Goal: Task Accomplishment & Management: Use online tool/utility

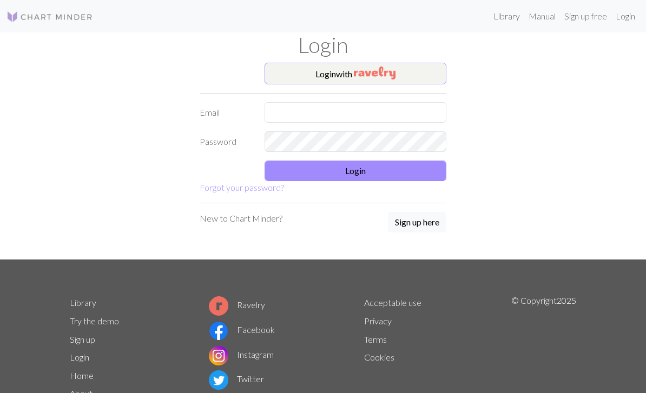
click at [347, 102] on input "text" at bounding box center [355, 112] width 182 height 21
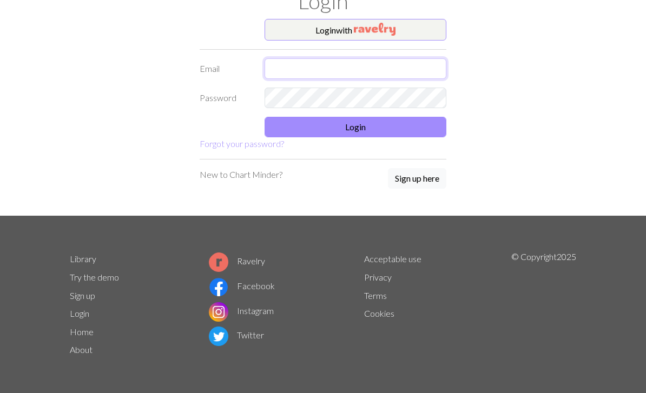
type input "jeemas@naver.com"
click at [356, 135] on button "Login" at bounding box center [355, 127] width 182 height 21
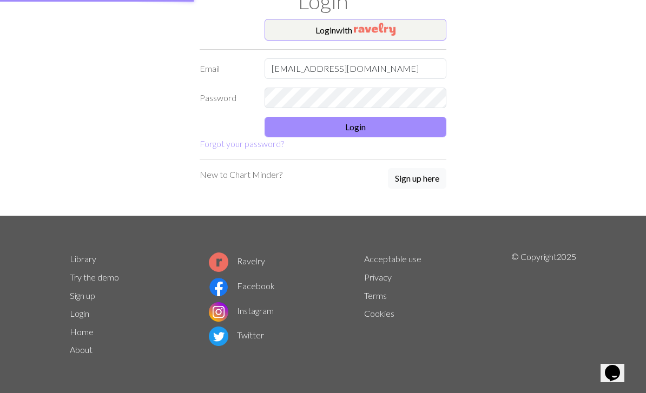
scroll to position [34, 0]
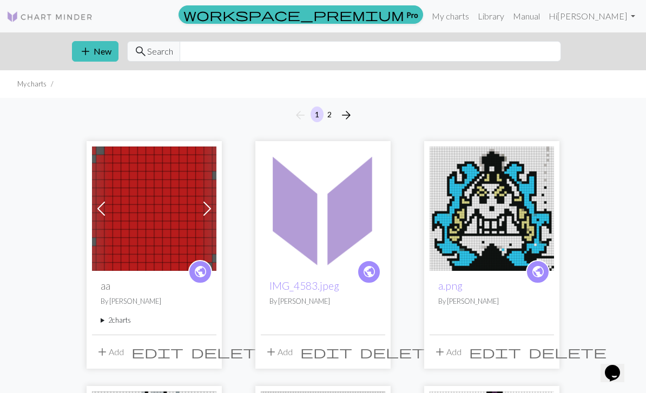
click at [103, 53] on button "add New" at bounding box center [95, 51] width 47 height 21
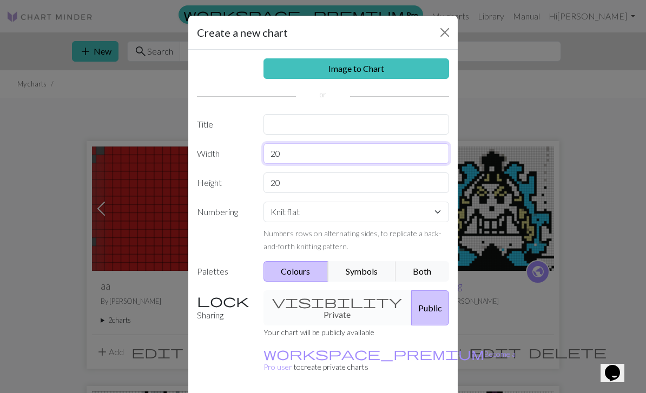
click at [335, 154] on input "20" at bounding box center [356, 153] width 186 height 21
type input "21"
type input "8°"
type input "80"
click at [381, 68] on link "Image to Chart" at bounding box center [356, 68] width 186 height 21
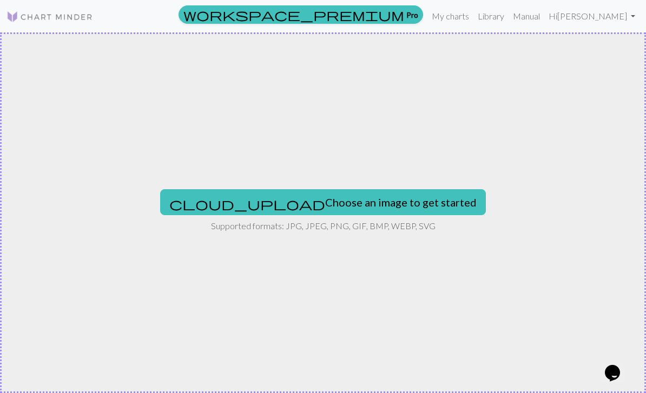
click at [364, 206] on button "cloud_upload Choose an image to get started" at bounding box center [323, 202] width 326 height 26
type input "C:\fakepath\IMG_4584.jpeg"
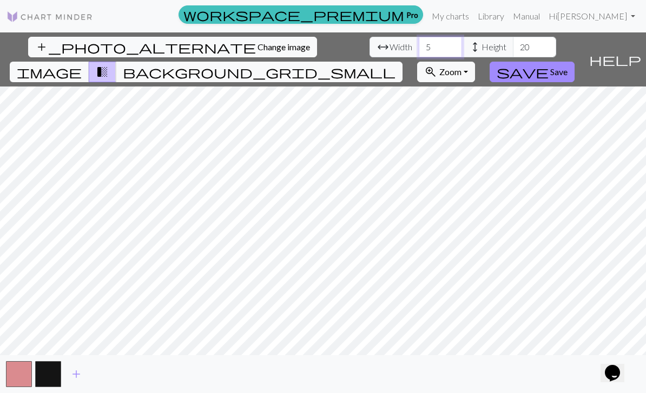
click at [419, 45] on input "5" at bounding box center [440, 47] width 43 height 21
type input "21"
type input "80"
click at [89, 62] on button "image" at bounding box center [49, 72] width 79 height 21
click at [109, 64] on span "transition_fade" at bounding box center [102, 71] width 13 height 15
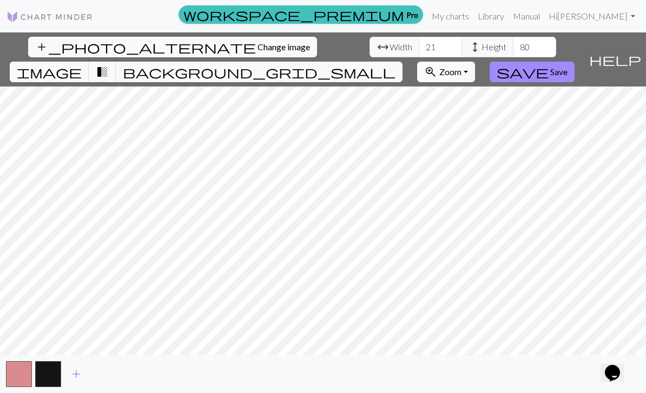
click at [395, 64] on span "background_grid_small" at bounding box center [259, 71] width 273 height 15
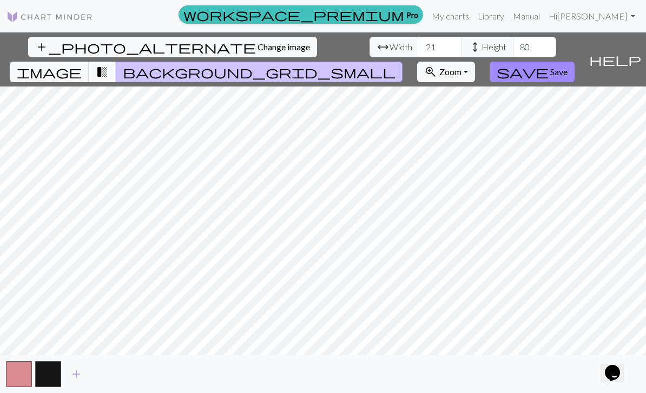
click at [116, 62] on button "transition_fade" at bounding box center [103, 72] width 28 height 21
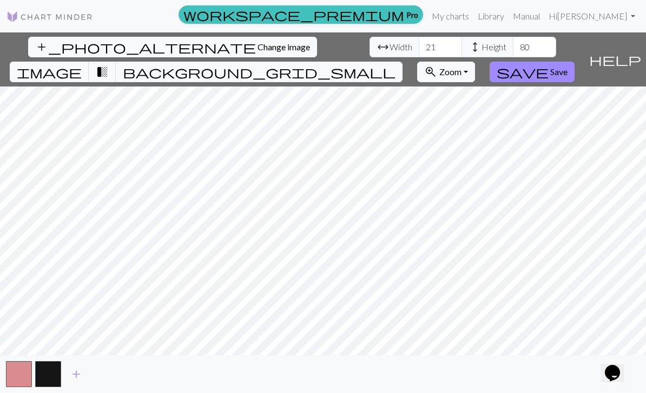
click at [574, 62] on button "save Save" at bounding box center [531, 72] width 85 height 21
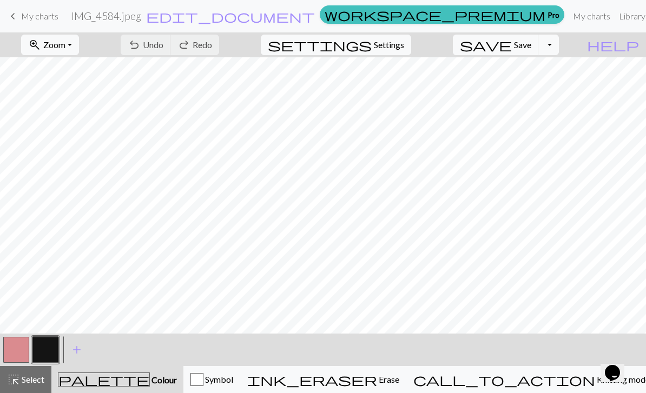
click at [71, 349] on span "add" at bounding box center [76, 349] width 13 height 15
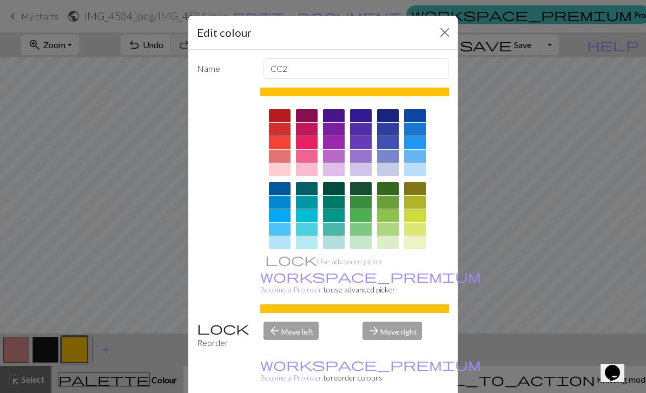
click at [450, 34] on button "Close" at bounding box center [444, 32] width 17 height 17
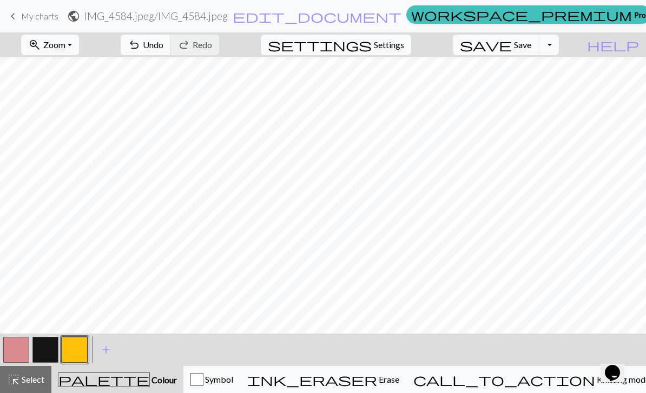
click at [112, 350] on span "add" at bounding box center [106, 349] width 13 height 15
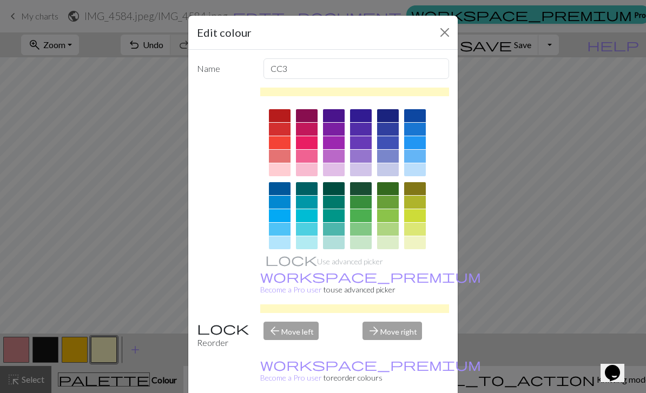
click at [112, 349] on div "Edit colour Name CC3 Use advanced picker workspace_premium Become a Pro user to…" at bounding box center [323, 196] width 646 height 393
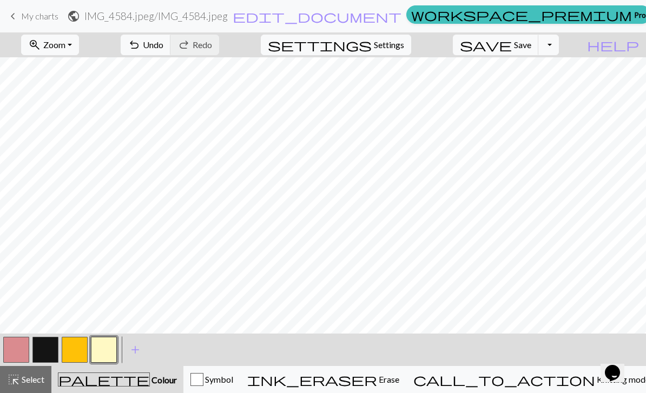
click at [137, 351] on span "add" at bounding box center [135, 349] width 13 height 15
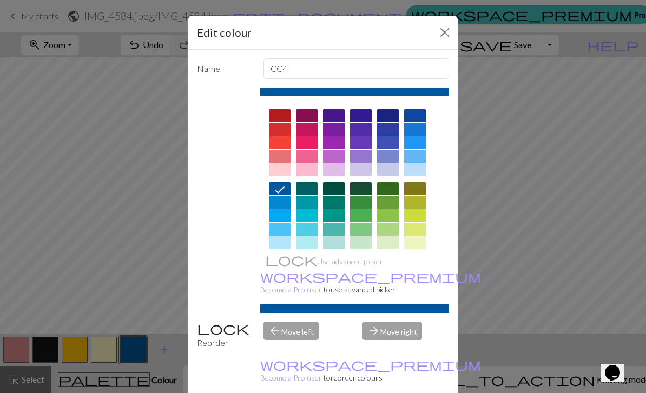
click at [442, 39] on button "Close" at bounding box center [444, 32] width 17 height 17
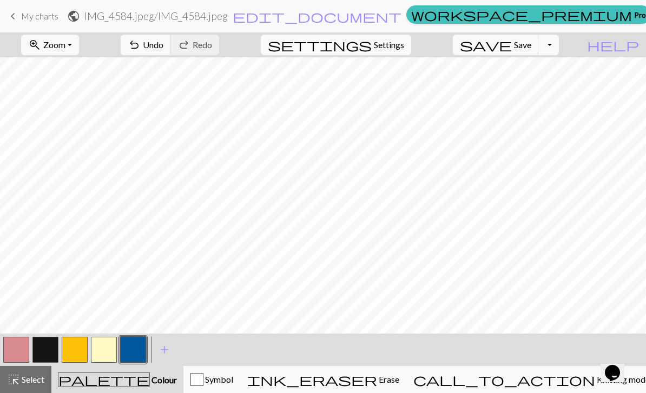
click at [404, 45] on span "Settings" at bounding box center [389, 44] width 30 height 13
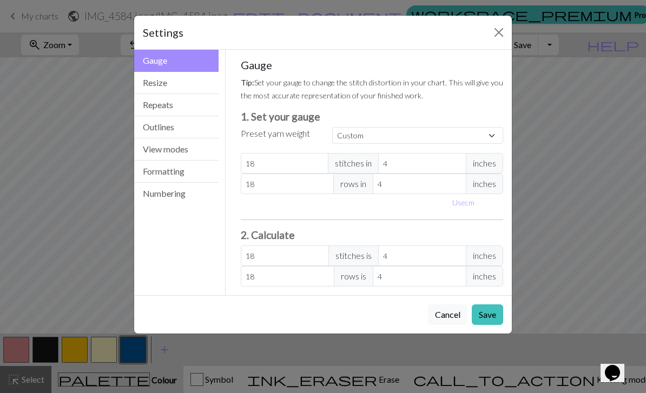
click at [498, 35] on button "Close" at bounding box center [498, 32] width 17 height 17
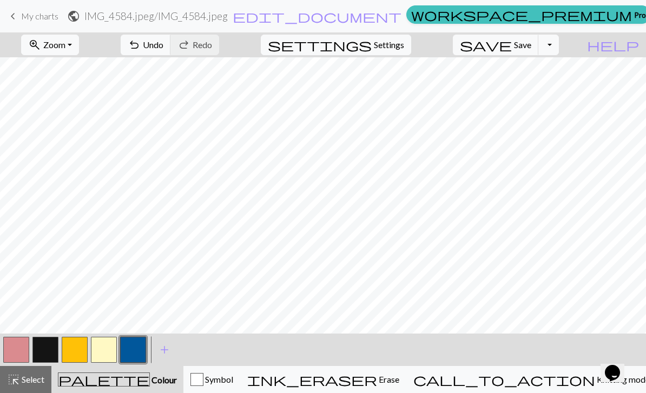
click at [559, 49] on button "Toggle Dropdown" at bounding box center [548, 45] width 21 height 21
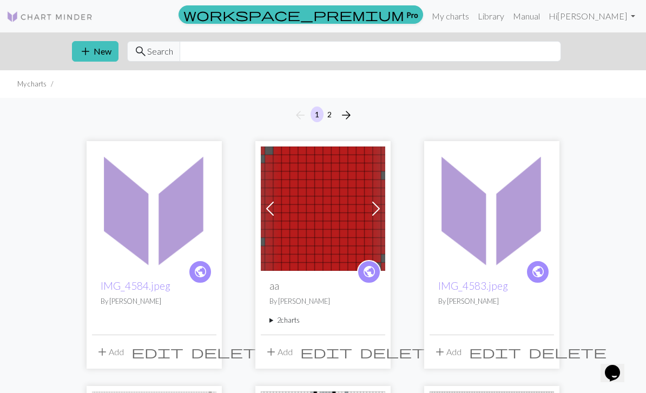
click at [207, 356] on span "delete" at bounding box center [230, 351] width 78 height 15
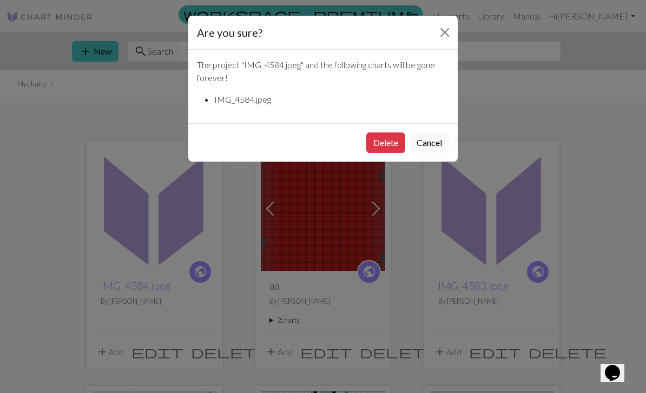
click at [424, 144] on button "Cancel" at bounding box center [428, 142] width 39 height 21
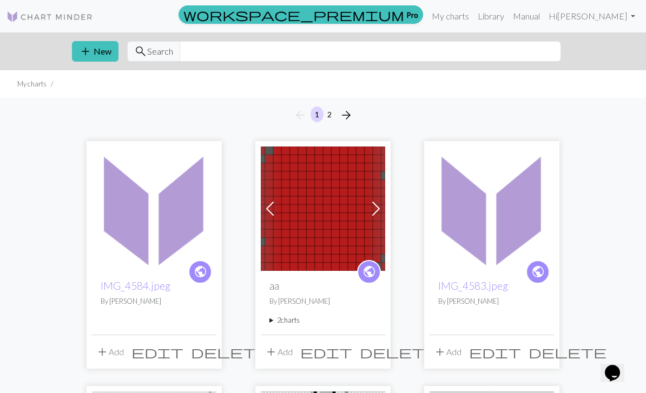
click at [202, 350] on span "delete" at bounding box center [230, 351] width 78 height 15
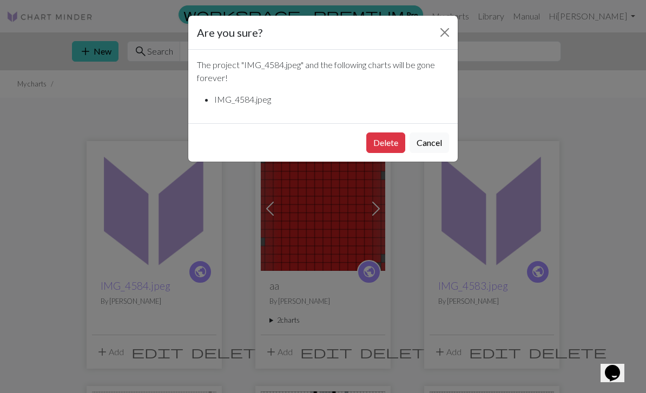
click at [386, 148] on button "Delete" at bounding box center [385, 142] width 39 height 21
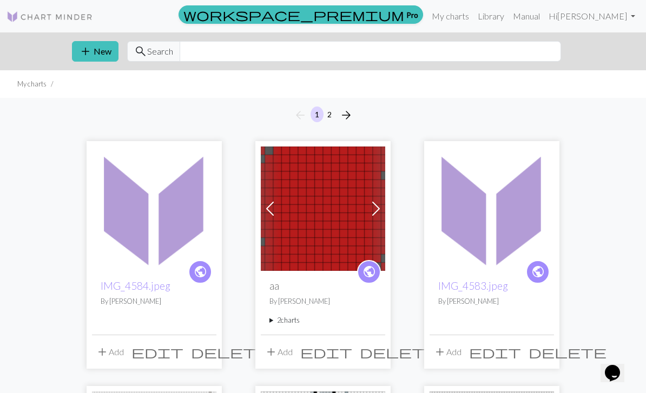
click at [378, 150] on link "Next" at bounding box center [376, 209] width 19 height 124
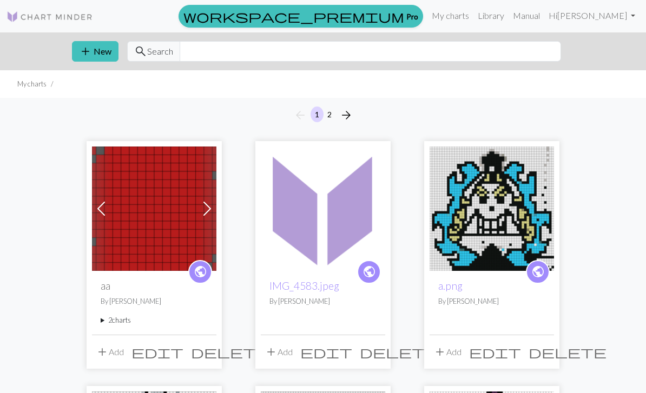
click at [333, 224] on img at bounding box center [323, 209] width 124 height 124
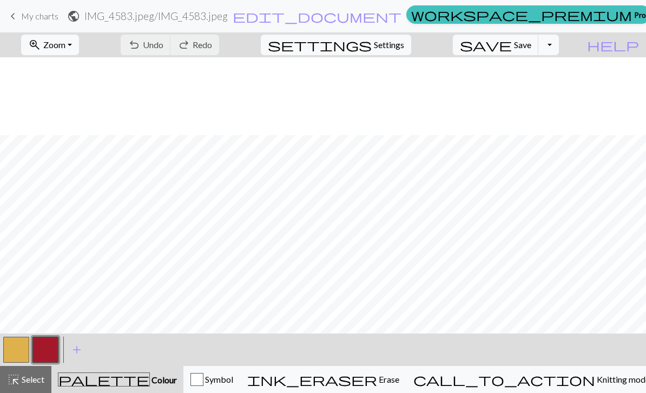
scroll to position [250, 0]
click at [20, 22] on link "keyboard_arrow_left My charts" at bounding box center [32, 16] width 52 height 18
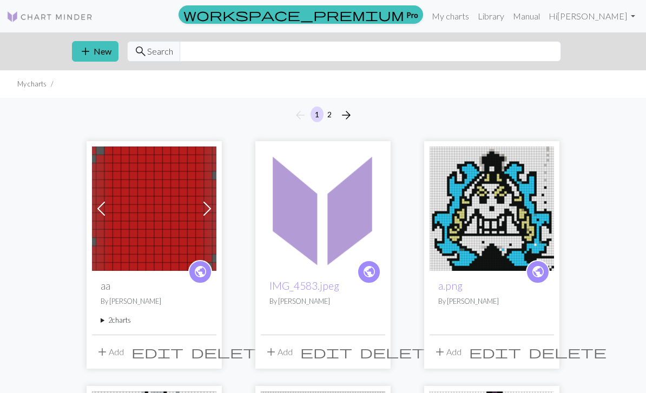
click at [473, 22] on link "My charts" at bounding box center [450, 16] width 46 height 22
click at [508, 20] on link "Library" at bounding box center [490, 16] width 35 height 22
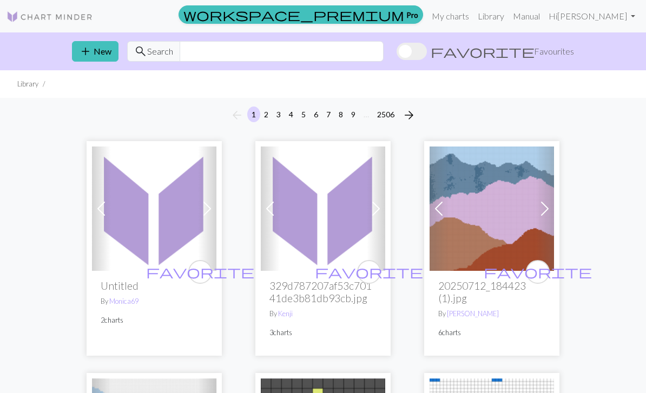
click at [423, 20] on link "workspace_premium Pro" at bounding box center [300, 14] width 244 height 18
click at [473, 19] on link "My charts" at bounding box center [450, 16] width 46 height 22
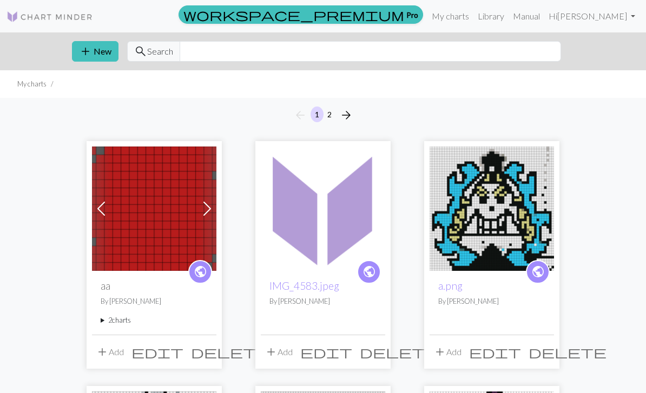
click at [105, 59] on button "add New" at bounding box center [95, 51] width 47 height 21
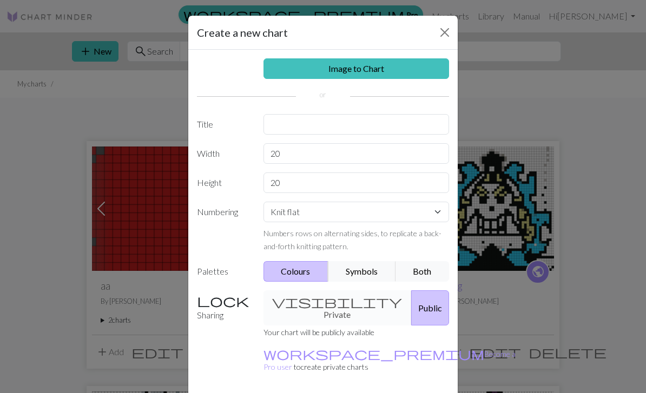
click at [359, 261] on button "Symbols" at bounding box center [362, 271] width 68 height 21
click at [317, 275] on button "Colours" at bounding box center [295, 271] width 65 height 21
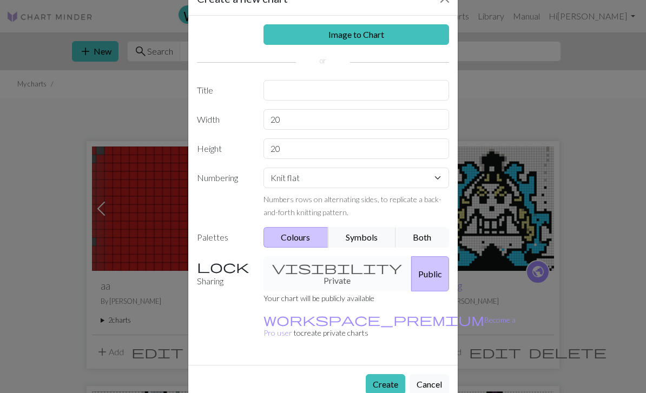
scroll to position [34, 0]
click at [366, 37] on link "Image to Chart" at bounding box center [356, 35] width 186 height 21
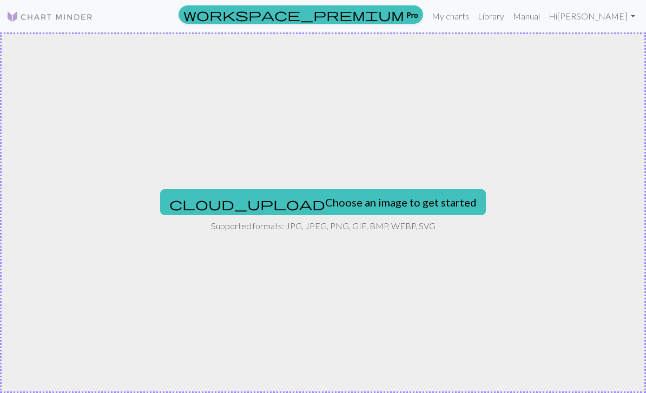
click at [339, 209] on button "cloud_upload Choose an image to get started" at bounding box center [323, 202] width 326 height 26
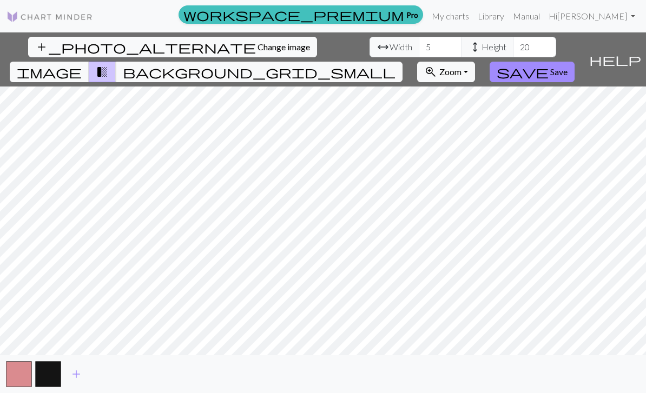
click at [389, 49] on span "Width" at bounding box center [400, 47] width 23 height 13
click at [389, 47] on span "Width" at bounding box center [400, 47] width 23 height 13
click at [257, 45] on span "Change image" at bounding box center [283, 47] width 52 height 10
click at [419, 43] on input "5" at bounding box center [440, 47] width 43 height 21
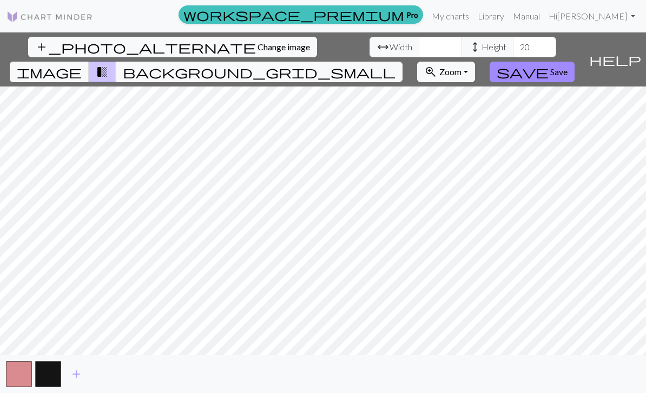
click at [475, 62] on button "zoom_in Zoom Zoom" at bounding box center [446, 72] width 58 height 21
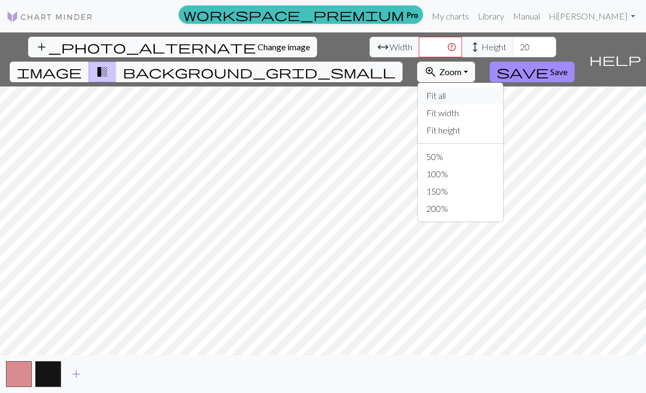
click at [500, 87] on button "Fit all" at bounding box center [459, 95] width 85 height 17
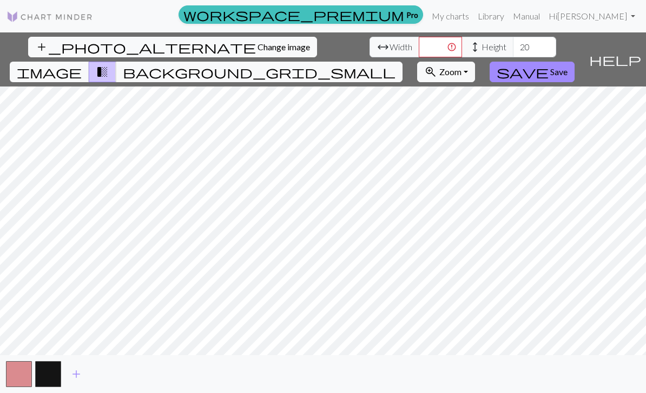
click at [461, 67] on span "Zoom" at bounding box center [450, 72] width 22 height 10
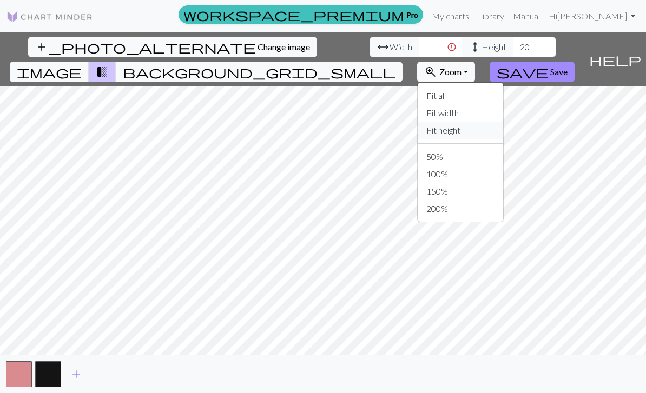
click at [494, 122] on button "Fit height" at bounding box center [459, 130] width 85 height 17
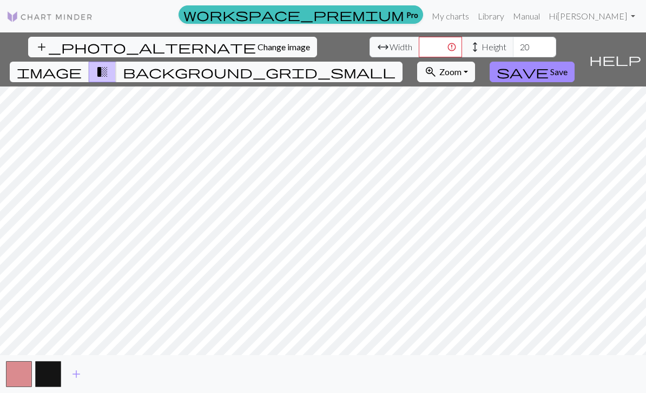
click at [461, 67] on span "Zoom" at bounding box center [450, 72] width 22 height 10
click at [82, 64] on span "image" at bounding box center [49, 71] width 65 height 15
click at [402, 62] on button "background_grid_small" at bounding box center [259, 72] width 287 height 21
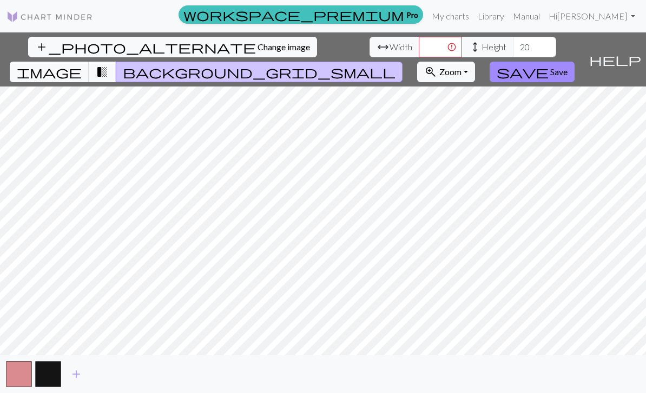
click at [633, 52] on span "help" at bounding box center [615, 59] width 52 height 15
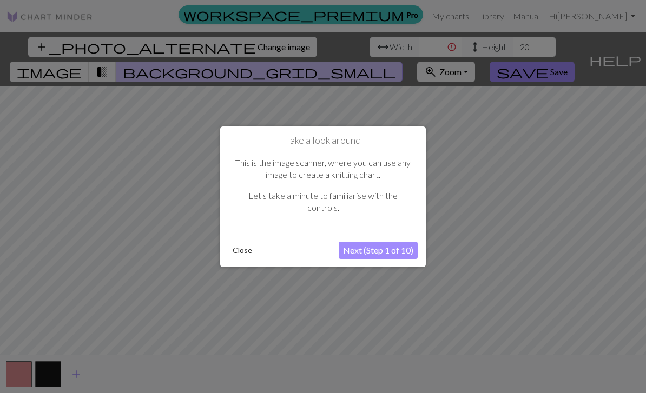
click at [364, 255] on button "Next (Step 1 of 10)" at bounding box center [378, 250] width 79 height 17
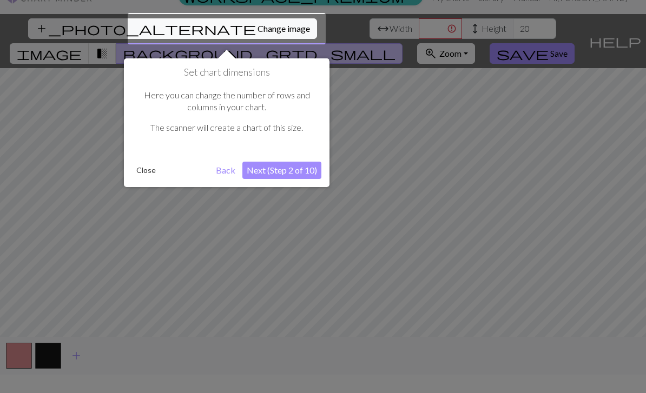
scroll to position [21, 0]
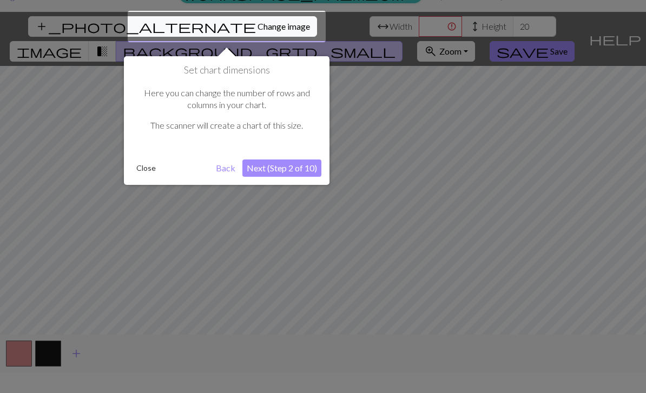
click at [284, 174] on button "Next (Step 2 of 10)" at bounding box center [281, 168] width 79 height 17
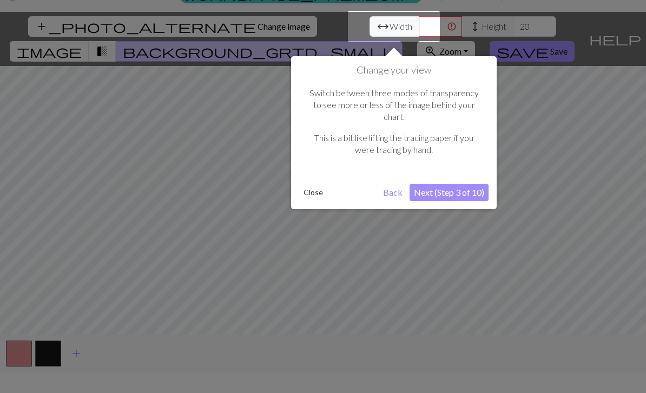
click at [450, 187] on button "Next (Step 3 of 10)" at bounding box center [448, 192] width 79 height 17
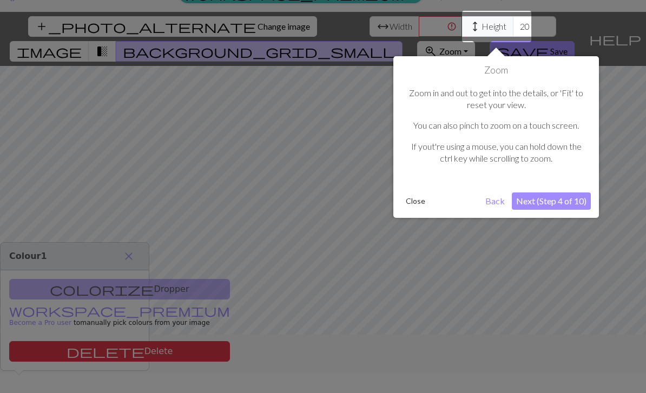
click at [419, 207] on button "Close" at bounding box center [415, 201] width 28 height 16
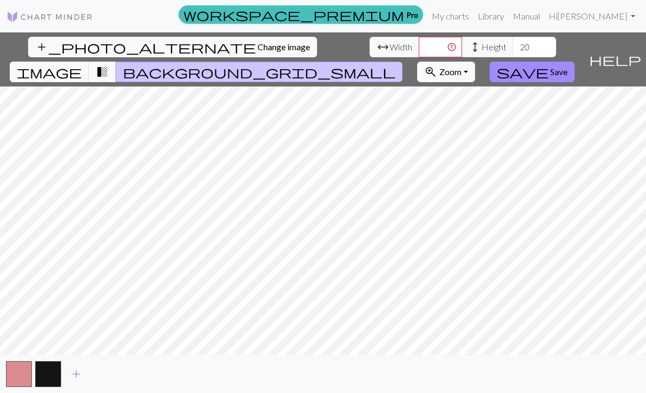
click at [77, 382] on span "add" at bounding box center [76, 374] width 13 height 15
click at [107, 382] on span "add" at bounding box center [105, 374] width 13 height 15
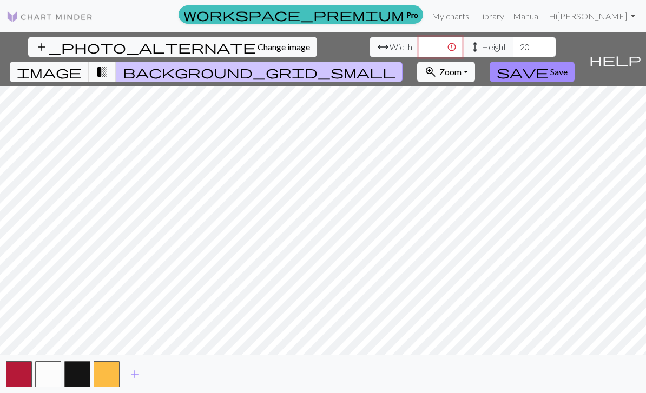
click at [419, 37] on input "number" at bounding box center [440, 47] width 43 height 21
type input "21"
type input "80"
click at [82, 64] on span "image" at bounding box center [49, 71] width 65 height 15
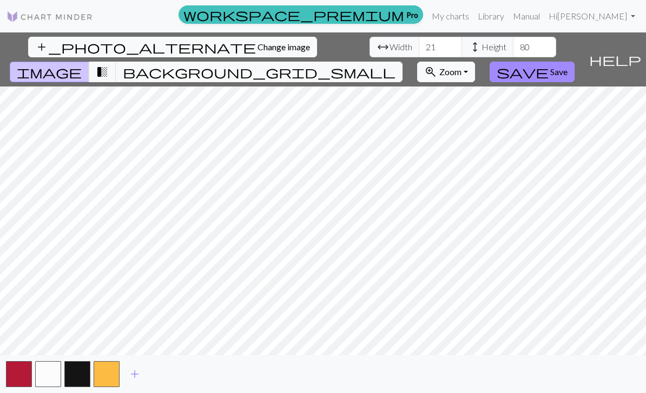
click at [475, 62] on button "zoom_in Zoom Zoom" at bounding box center [446, 72] width 58 height 21
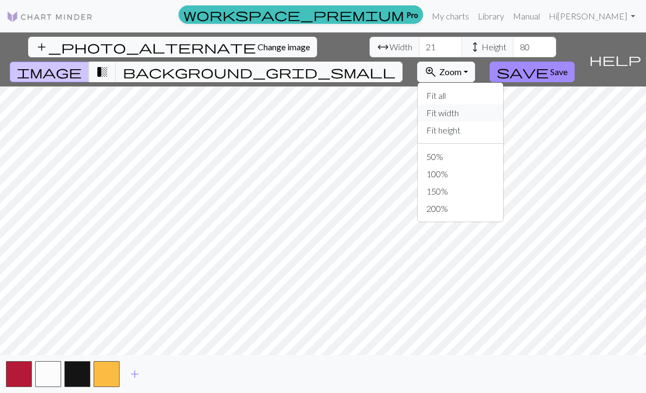
click at [498, 104] on button "Fit width" at bounding box center [459, 112] width 85 height 17
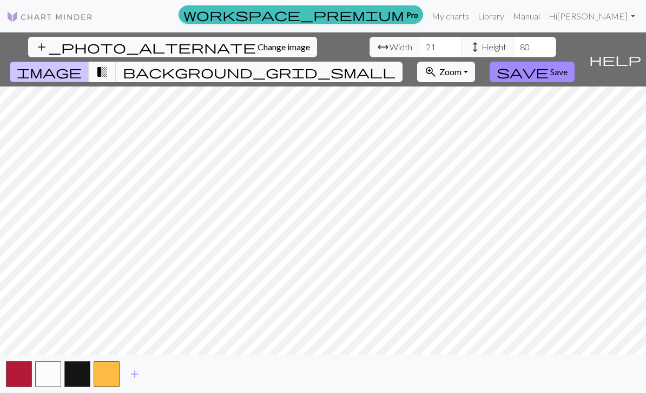
click at [461, 67] on span "Zoom" at bounding box center [450, 72] width 22 height 10
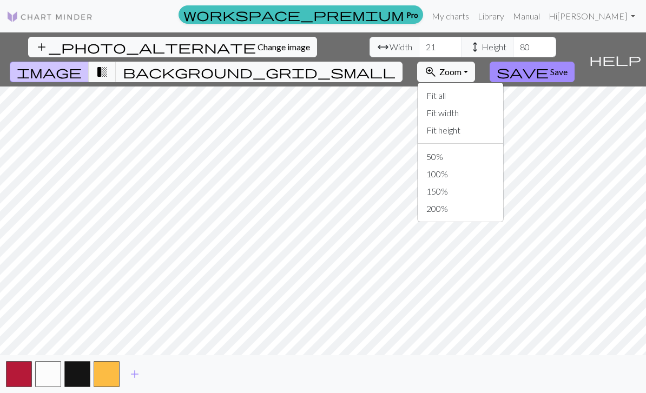
click at [461, 67] on span "Zoom" at bounding box center [450, 72] width 22 height 10
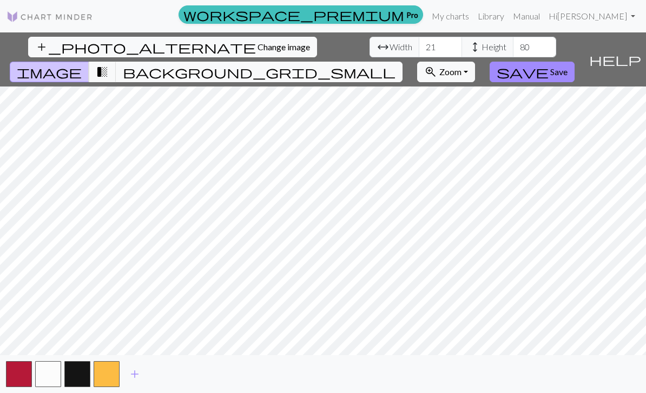
click at [461, 67] on span "Zoom" at bounding box center [450, 72] width 22 height 10
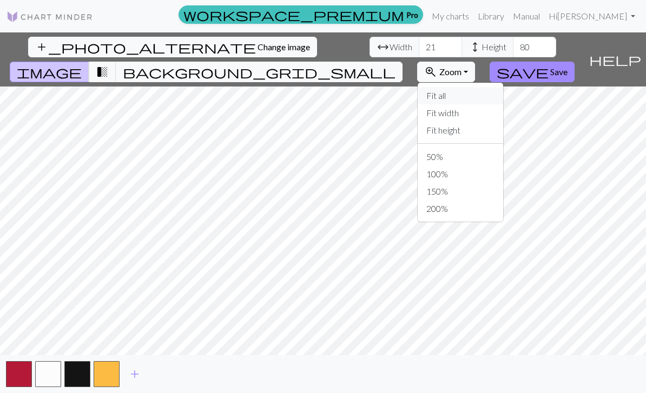
click at [488, 87] on button "Fit all" at bounding box center [459, 95] width 85 height 17
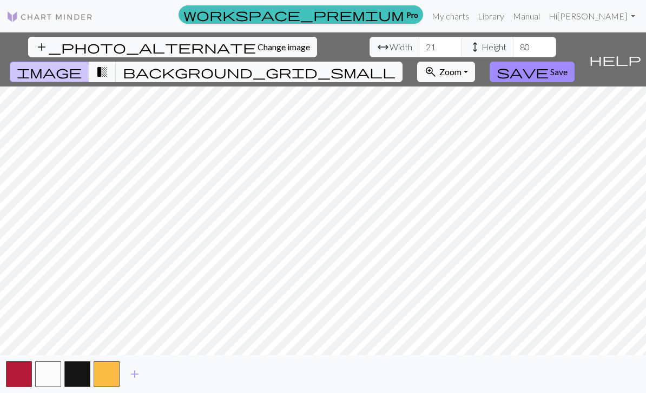
click at [574, 62] on button "save Save" at bounding box center [531, 72] width 85 height 21
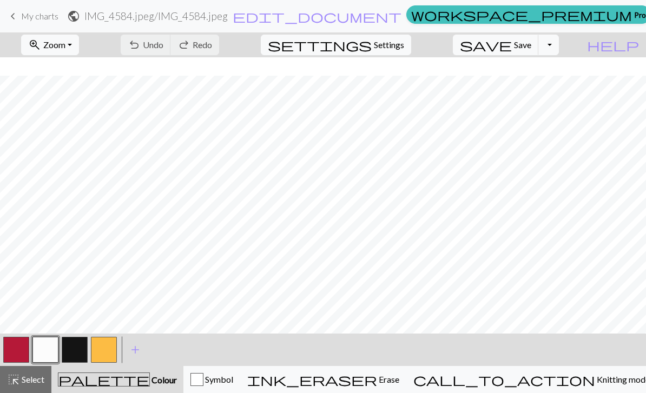
scroll to position [18, 0]
click at [15, 349] on button "button" at bounding box center [16, 350] width 26 height 26
click at [150, 383] on span "Colour" at bounding box center [163, 380] width 27 height 10
click at [26, 382] on span "Select" at bounding box center [32, 379] width 24 height 10
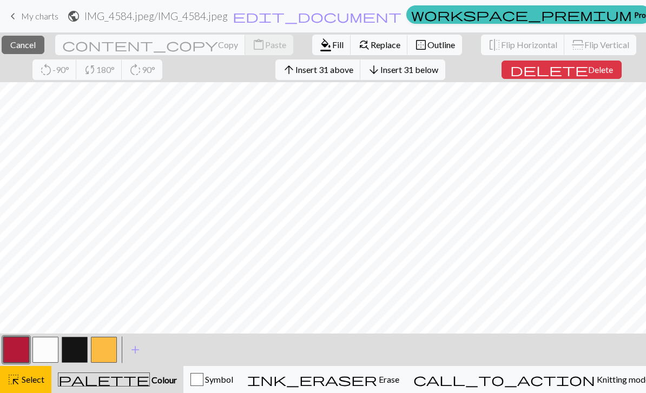
click at [332, 42] on span "Fill" at bounding box center [337, 44] width 11 height 10
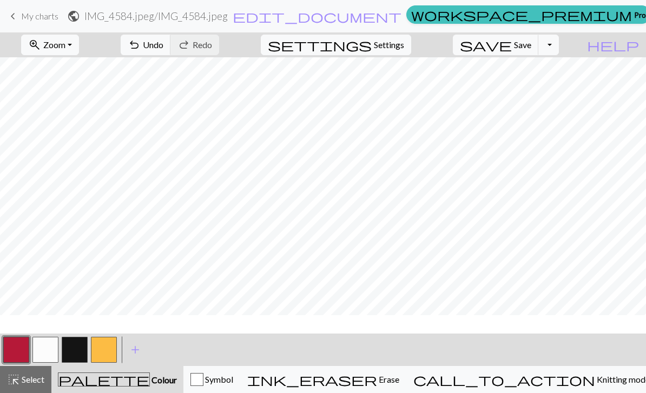
scroll to position [0, 0]
click at [534, 50] on button "save Save Save" at bounding box center [496, 45] width 86 height 21
click at [531, 47] on span "Save" at bounding box center [522, 44] width 17 height 10
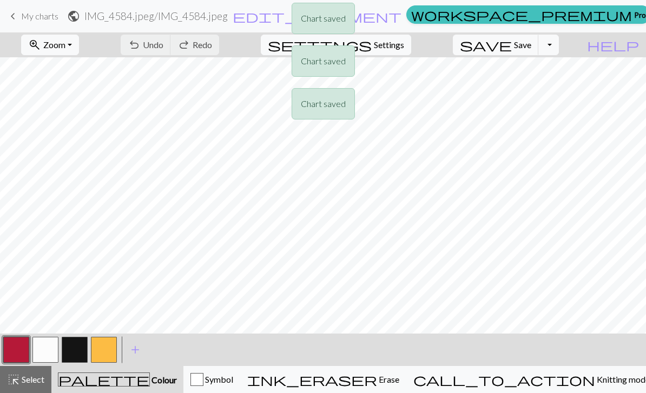
click at [528, 49] on div "Chart saved Chart saved Chart saved" at bounding box center [323, 64] width 646 height 128
click at [534, 47] on div "Chart saved Chart saved Chart saved" at bounding box center [323, 64] width 646 height 128
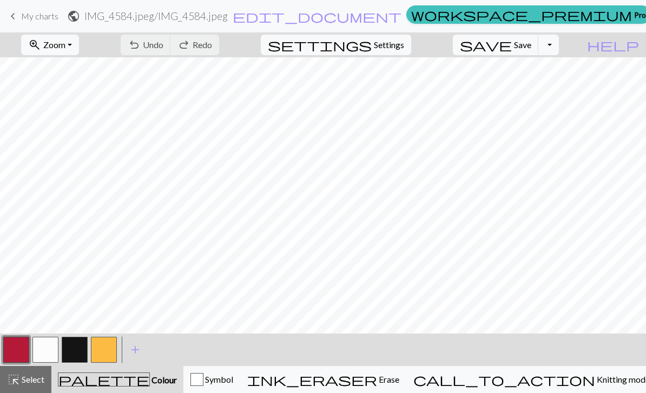
click at [65, 48] on span "Zoom" at bounding box center [54, 44] width 22 height 10
click at [91, 69] on button "Fit all" at bounding box center [64, 68] width 85 height 17
click at [79, 47] on button "zoom_in Zoom Zoom" at bounding box center [50, 45] width 58 height 21
click at [79, 46] on button "zoom_in Zoom Zoom" at bounding box center [50, 45] width 58 height 21
click at [65, 48] on span "Zoom" at bounding box center [54, 44] width 22 height 10
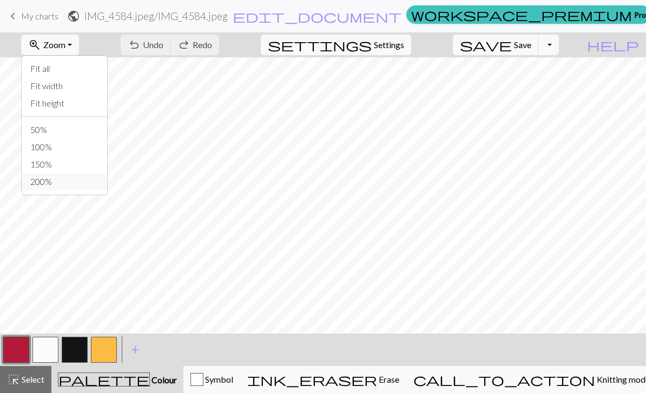
click at [83, 187] on button "200%" at bounding box center [64, 181] width 85 height 17
click at [65, 50] on span "Zoom" at bounding box center [54, 44] width 22 height 10
click at [67, 136] on button "50%" at bounding box center [64, 129] width 85 height 17
click at [531, 46] on span "Save" at bounding box center [522, 44] width 17 height 10
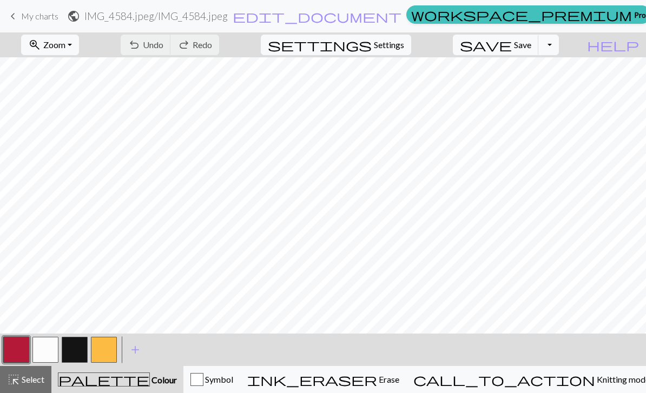
click at [531, 49] on span "Save" at bounding box center [522, 44] width 17 height 10
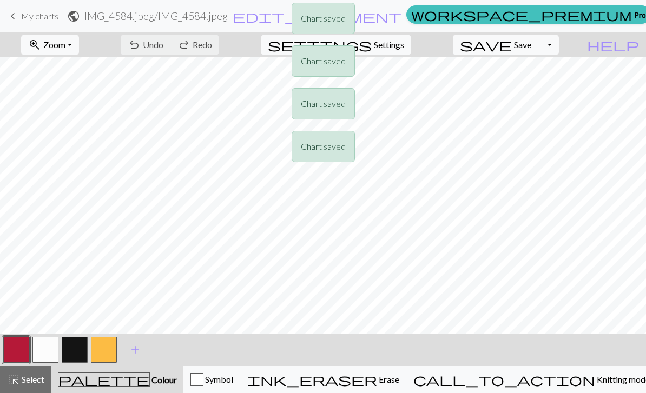
click at [497, 20] on div "Chart saved Chart saved Chart saved Chart saved" at bounding box center [323, 85] width 646 height 171
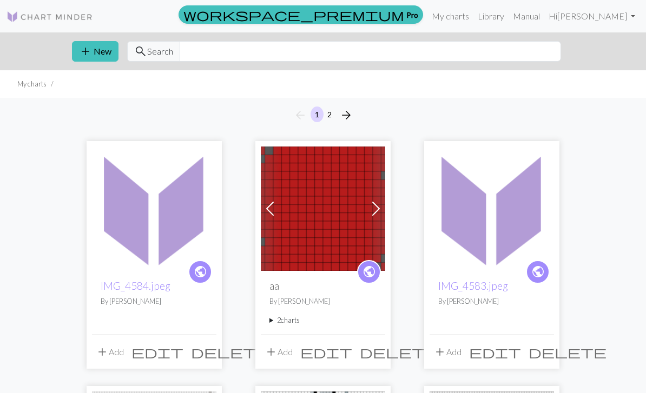
click at [115, 193] on img at bounding box center [154, 209] width 124 height 124
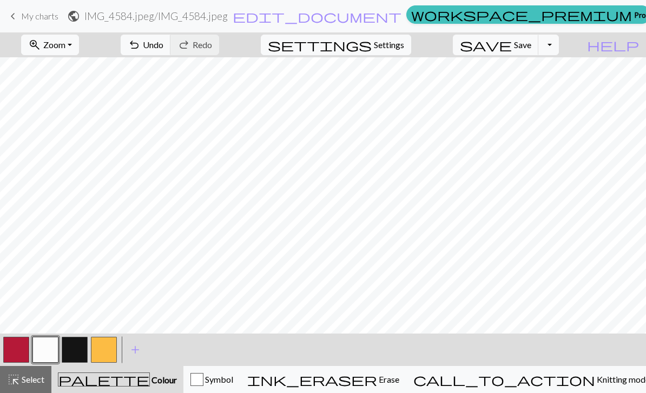
click at [531, 50] on span "Save" at bounding box center [522, 44] width 17 height 10
click at [6, 10] on div "Chart saved" at bounding box center [323, 21] width 646 height 43
click at [8, 15] on div "Chart saved" at bounding box center [323, 21] width 646 height 43
click at [12, 339] on button "button" at bounding box center [16, 350] width 26 height 26
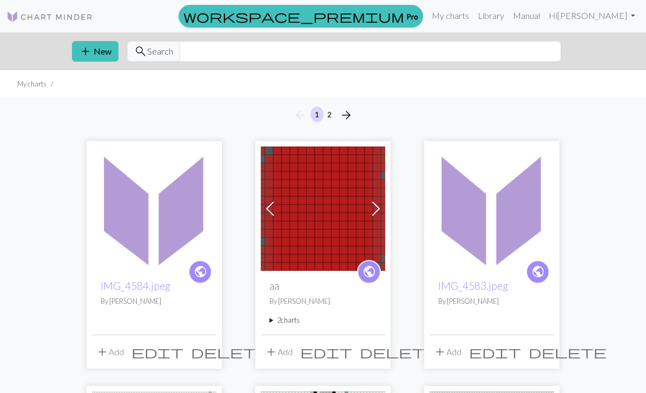
click at [473, 18] on link "My charts" at bounding box center [450, 16] width 46 height 22
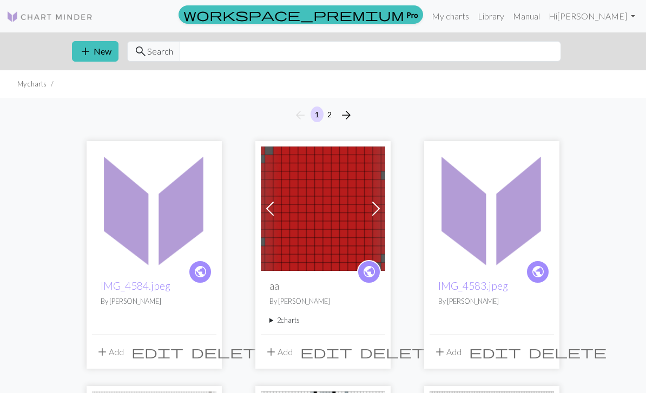
click at [100, 59] on button "add New" at bounding box center [95, 51] width 47 height 21
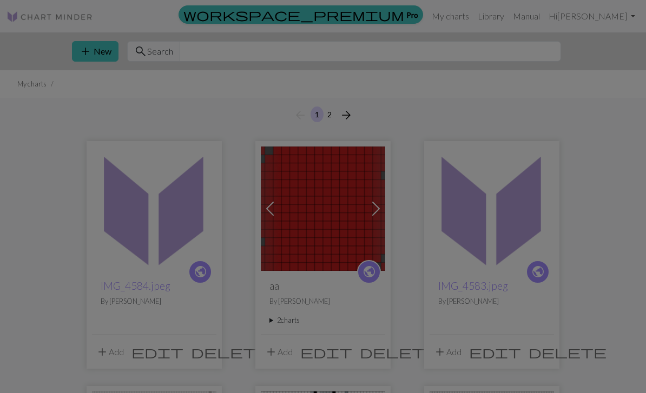
click at [76, 47] on div "Create a new chart Image to Chart Title Width 20 Height 20 Numbering Knit flat …" at bounding box center [323, 196] width 646 height 393
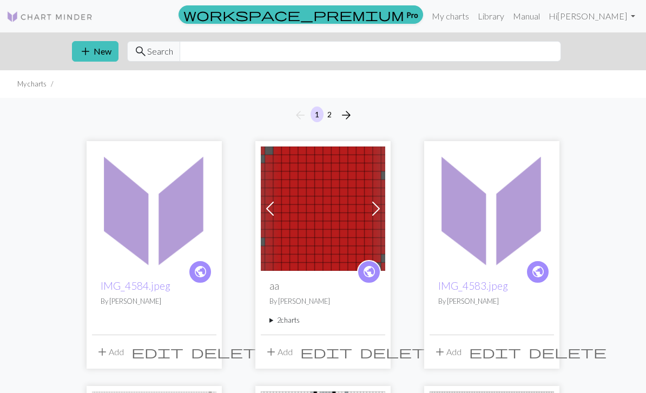
click at [92, 52] on button "add New" at bounding box center [95, 51] width 47 height 21
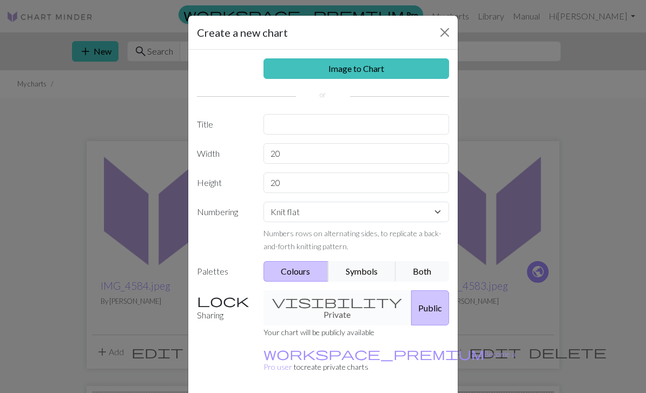
click at [372, 77] on link "Image to Chart" at bounding box center [356, 68] width 186 height 21
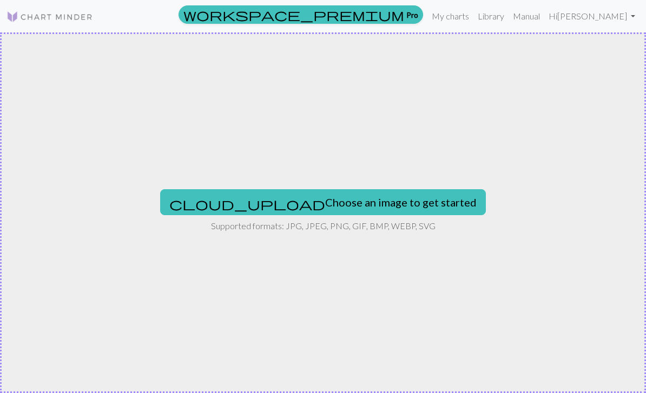
click at [313, 203] on button "cloud_upload Choose an image to get started" at bounding box center [323, 202] width 326 height 26
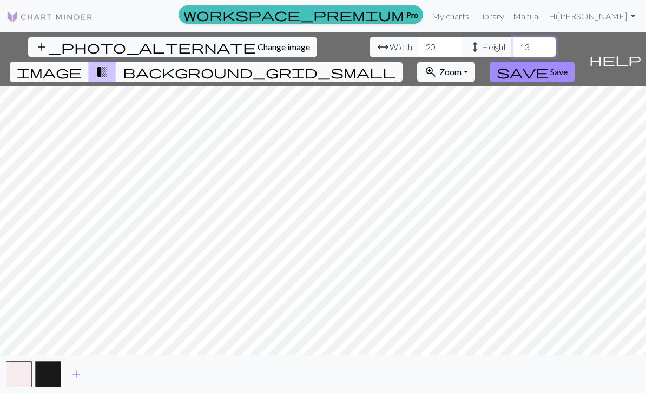
click at [513, 49] on input "13" at bounding box center [534, 47] width 43 height 21
type input "80"
click at [461, 67] on span "Zoom" at bounding box center [450, 72] width 22 height 10
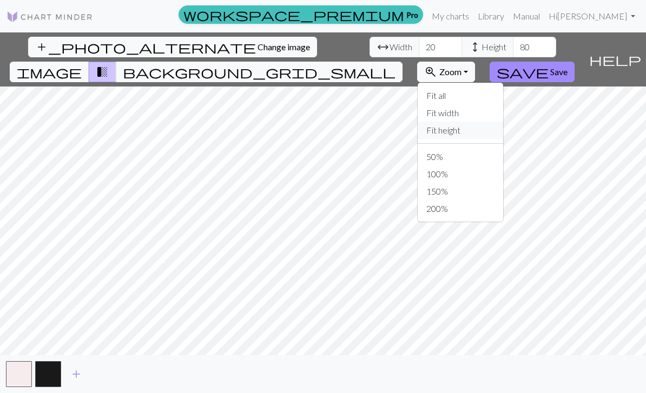
click at [503, 122] on button "Fit height" at bounding box center [459, 130] width 85 height 17
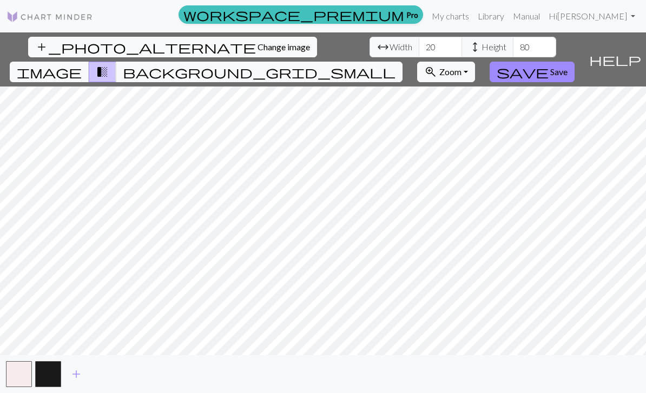
click at [631, 54] on span "help" at bounding box center [615, 59] width 52 height 15
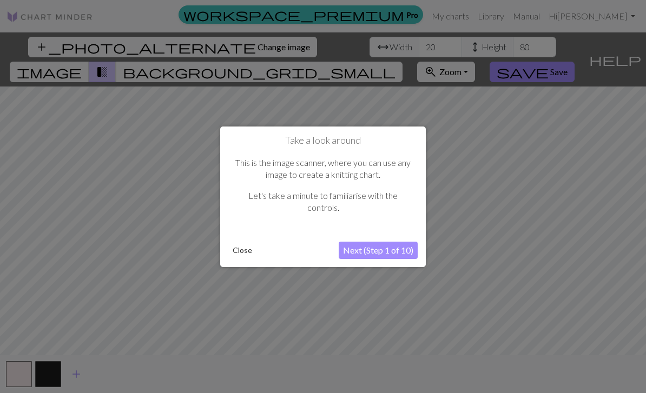
click at [394, 257] on button "Next (Step 1 of 10)" at bounding box center [378, 250] width 79 height 17
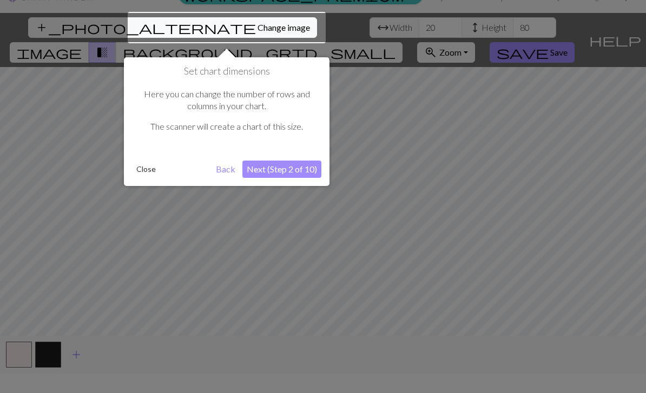
scroll to position [21, 0]
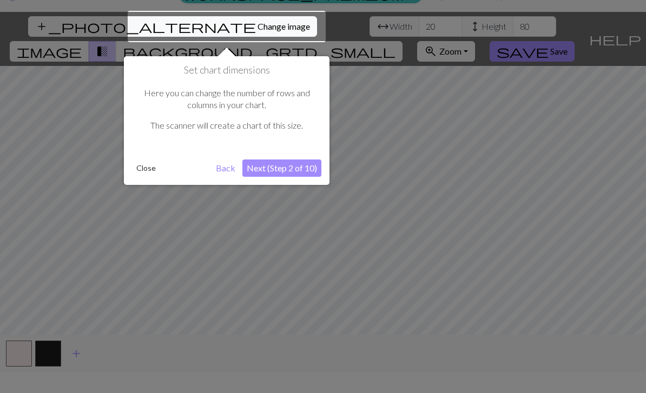
click at [296, 169] on button "Next (Step 2 of 10)" at bounding box center [281, 168] width 79 height 17
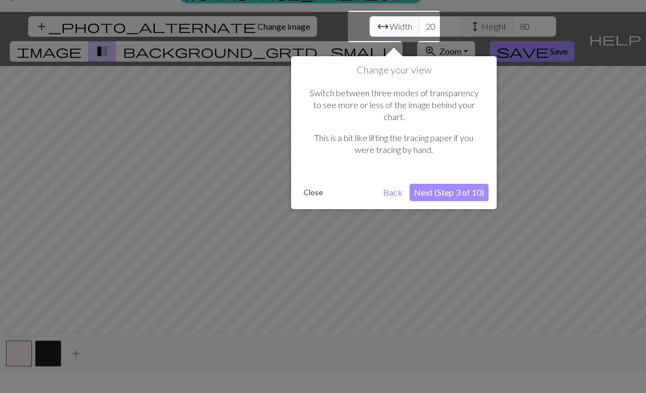
click at [454, 184] on button "Next (Step 3 of 10)" at bounding box center [448, 192] width 79 height 17
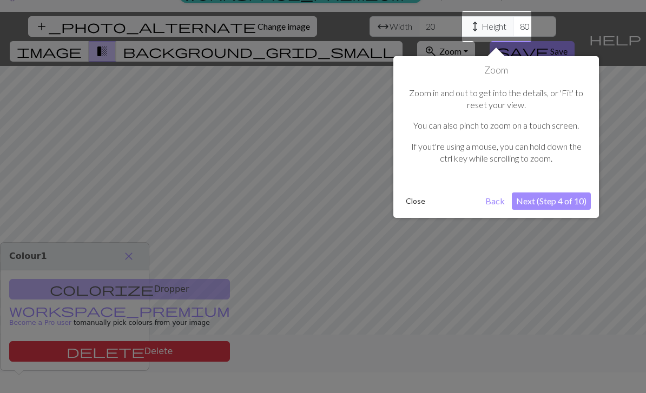
click at [539, 199] on button "Next (Step 4 of 10)" at bounding box center [551, 201] width 79 height 17
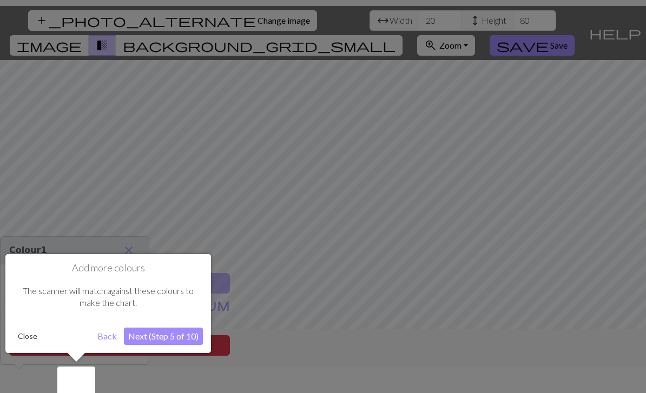
scroll to position [35, 0]
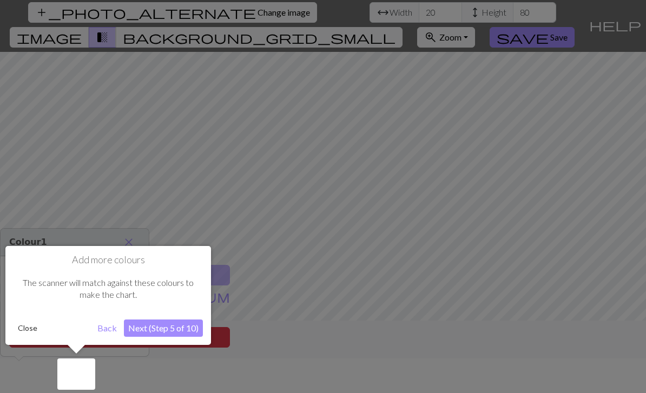
click at [32, 328] on button "Close" at bounding box center [28, 328] width 28 height 16
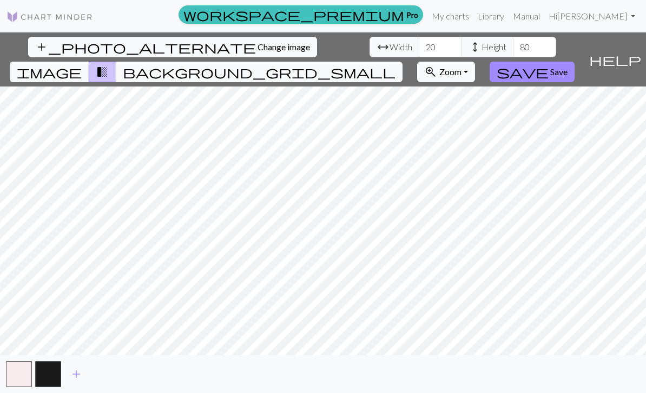
click at [74, 374] on span "add" at bounding box center [76, 374] width 13 height 15
click at [105, 376] on span "add" at bounding box center [105, 374] width 13 height 15
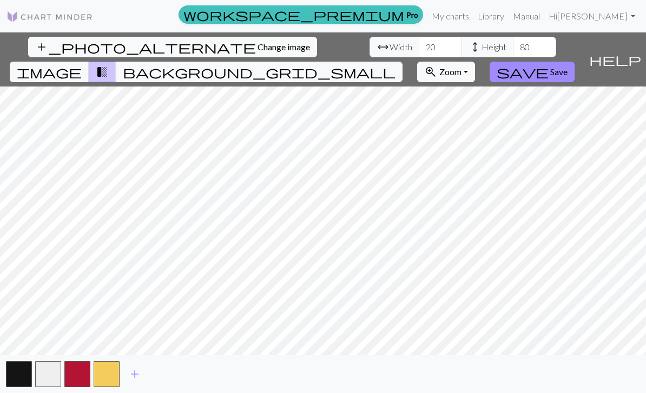
click at [134, 374] on span "add" at bounding box center [134, 374] width 13 height 15
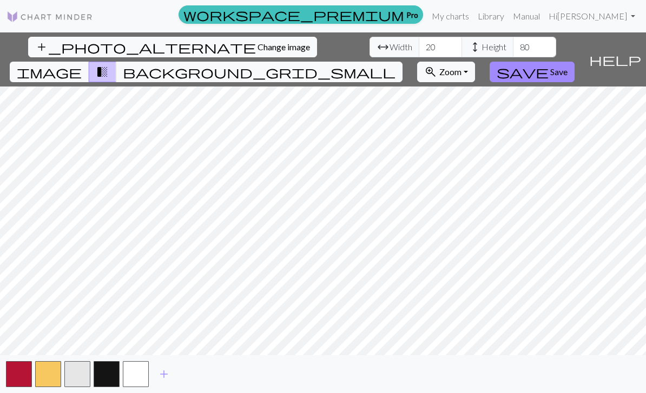
click at [548, 64] on span "save" at bounding box center [522, 71] width 52 height 15
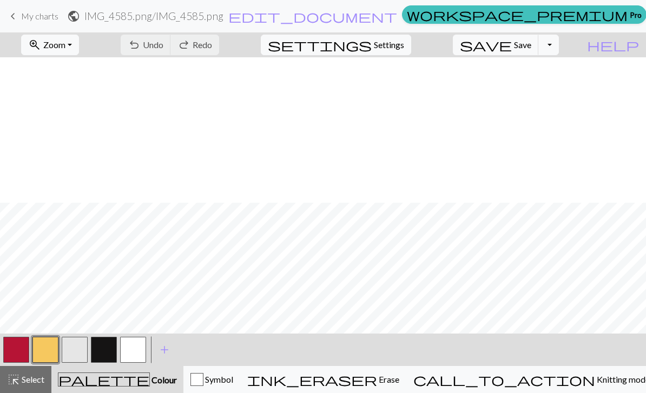
scroll to position [425, 0]
click at [22, 389] on button "highlight_alt Select Select" at bounding box center [25, 379] width 51 height 27
